Goal: Task Accomplishment & Management: Manage account settings

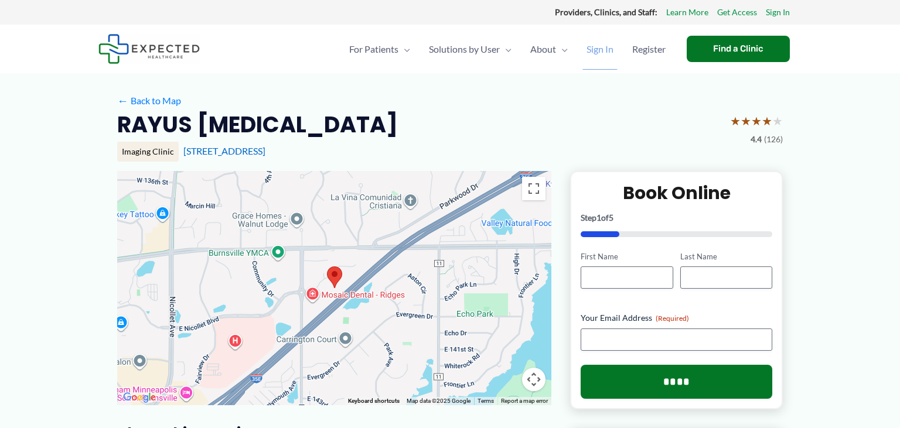
click at [603, 50] on span "Sign In" at bounding box center [599, 49] width 27 height 41
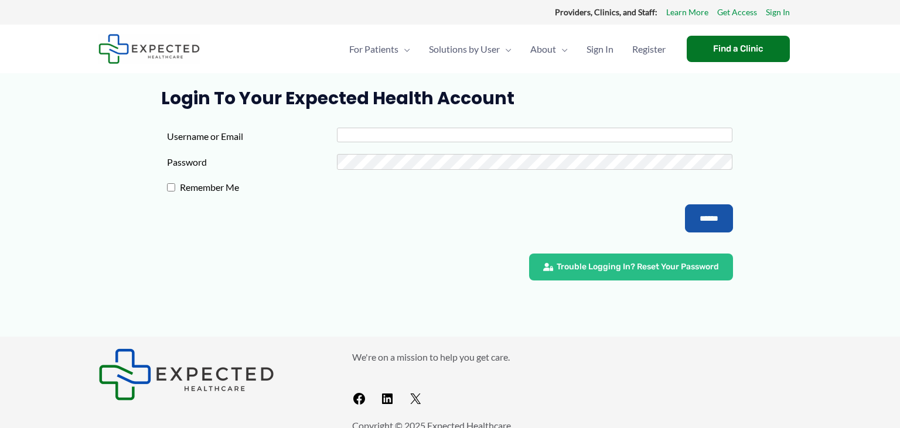
click at [389, 136] on input "Username or Email" at bounding box center [535, 135] width 396 height 15
type input "**********"
click at [710, 223] on input "******" at bounding box center [709, 218] width 48 height 28
